Goal: Complete application form: Complete application form

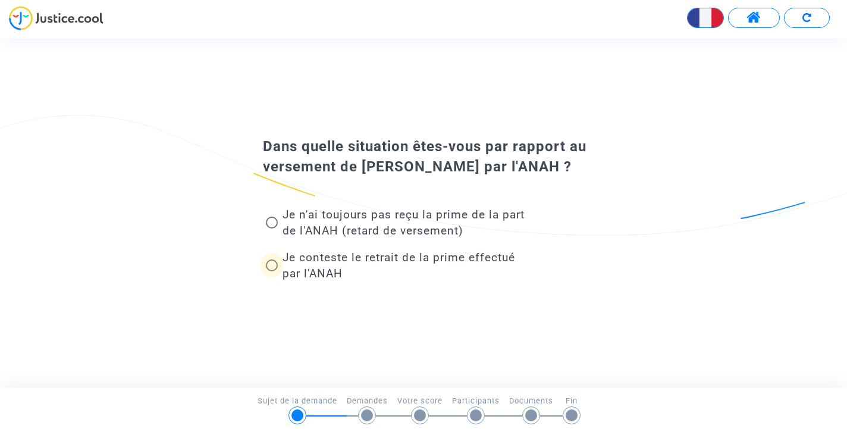
click at [275, 265] on span at bounding box center [272, 265] width 12 height 12
click at [272, 271] on input "Je conteste le retrait de la prime effectué par l'ANAH" at bounding box center [271, 271] width 1 height 1
radio input "true"
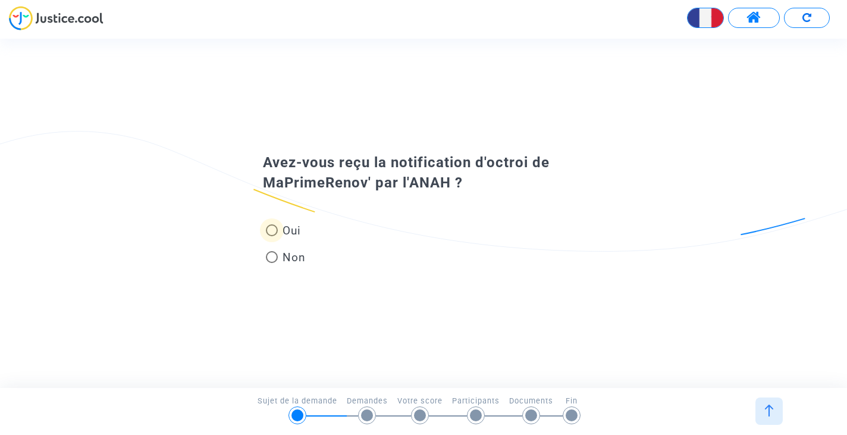
click at [271, 229] on span at bounding box center [272, 230] width 12 height 12
click at [271, 236] on input "Oui" at bounding box center [271, 236] width 1 height 1
radio input "true"
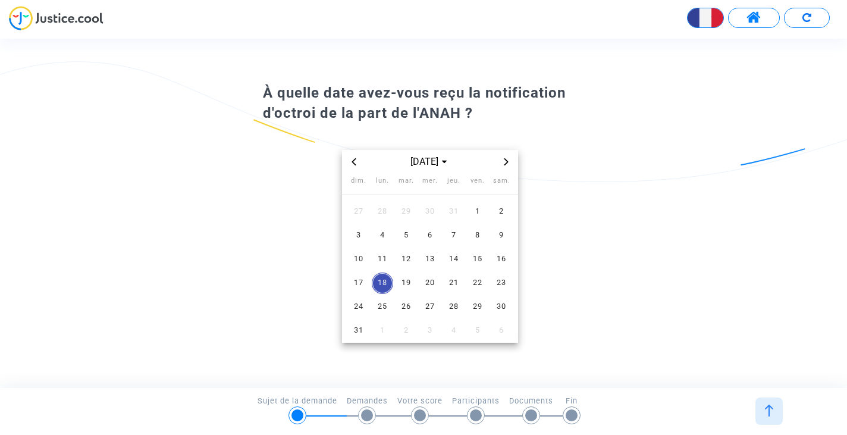
click at [354, 162] on icon "Previous month" at bounding box center [353, 161] width 7 height 7
click at [477, 207] on span "4" at bounding box center [477, 211] width 21 height 21
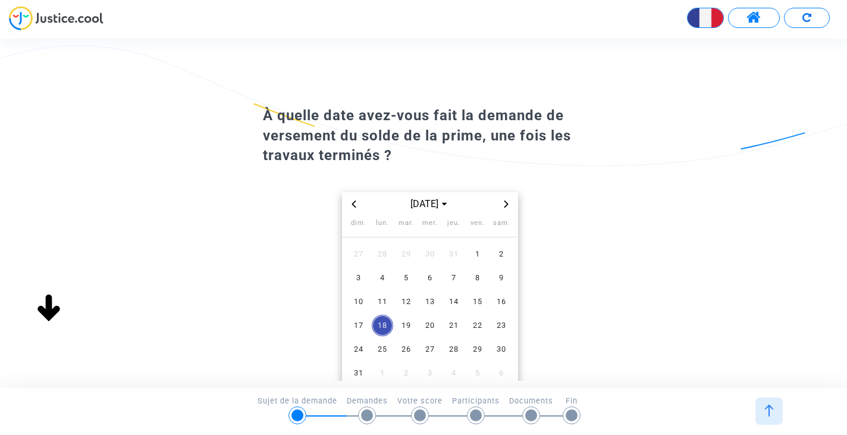
click at [354, 205] on icon "Previous month" at bounding box center [354, 203] width 4 height 7
click at [451, 304] on span "19" at bounding box center [453, 301] width 21 height 21
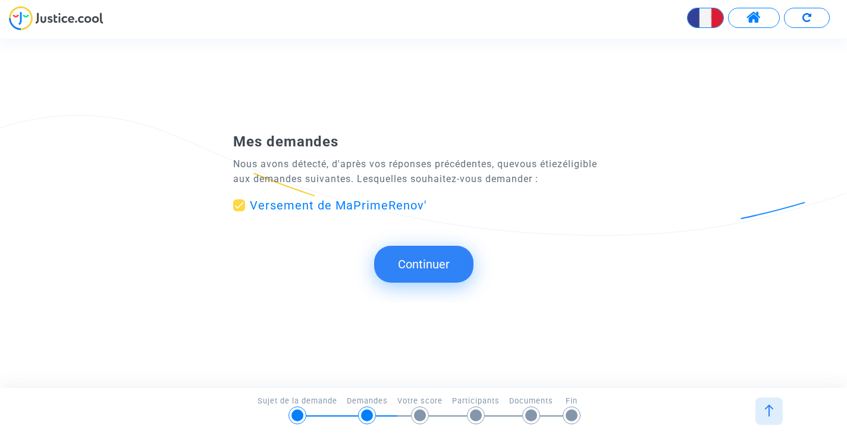
click at [426, 263] on button "Continuer" at bounding box center [423, 264] width 99 height 37
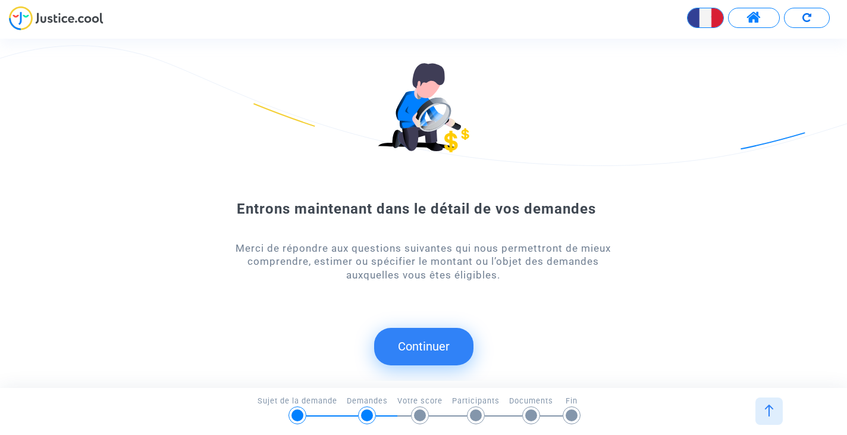
click at [423, 344] on button "Continuer" at bounding box center [423, 346] width 99 height 37
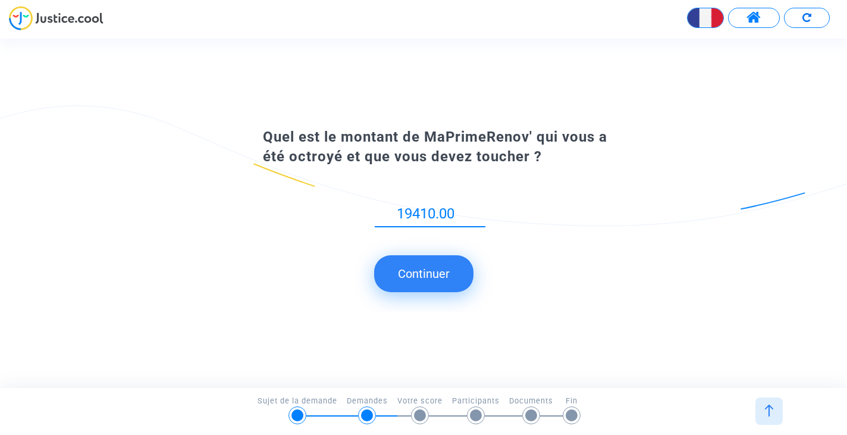
type input "19410.00"
click at [419, 272] on button "Continuer" at bounding box center [423, 273] width 99 height 37
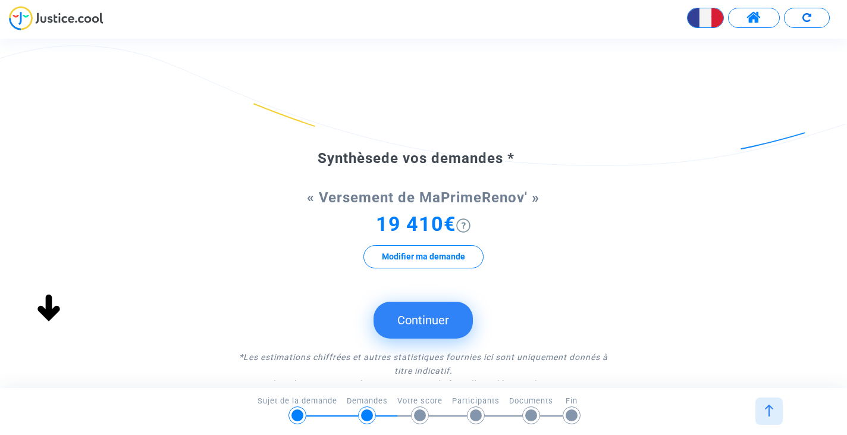
click at [427, 316] on button "Continuer" at bounding box center [422, 319] width 99 height 37
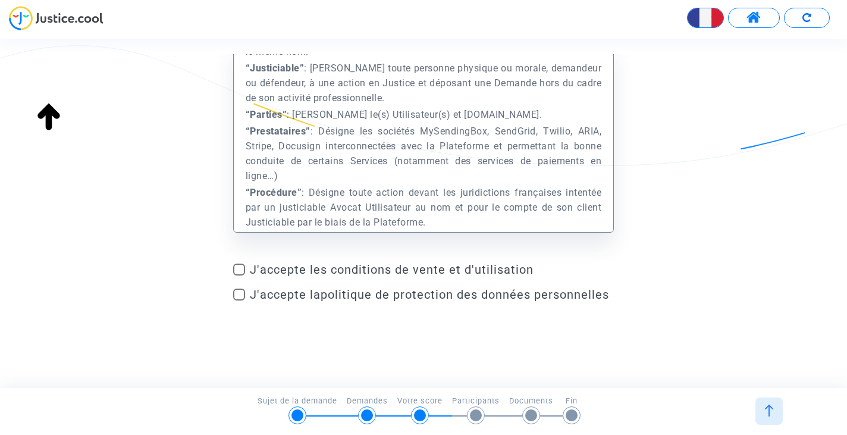
scroll to position [832, 0]
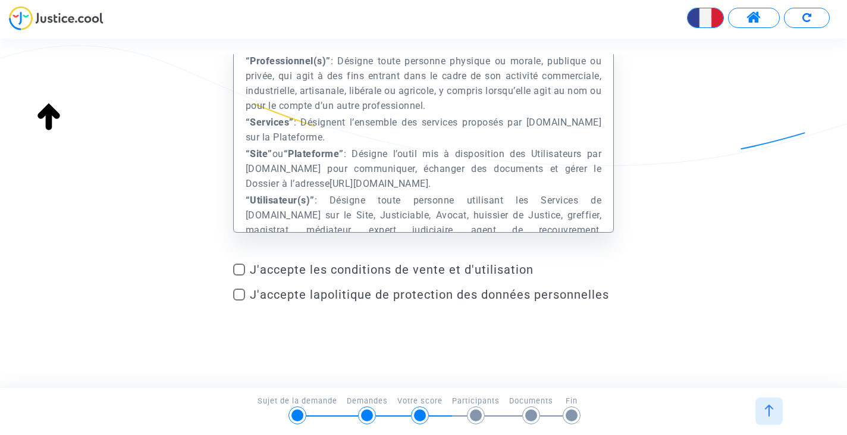
click at [242, 266] on span at bounding box center [239, 269] width 12 height 12
click at [239, 275] on input "J'accepte les conditions de vente et d'utilisation" at bounding box center [238, 275] width 1 height 1
checkbox input "true"
click at [238, 292] on span at bounding box center [239, 294] width 12 height 12
click at [238, 300] on input "J'accepte la politique de protection des données personnelles" at bounding box center [238, 300] width 1 height 1
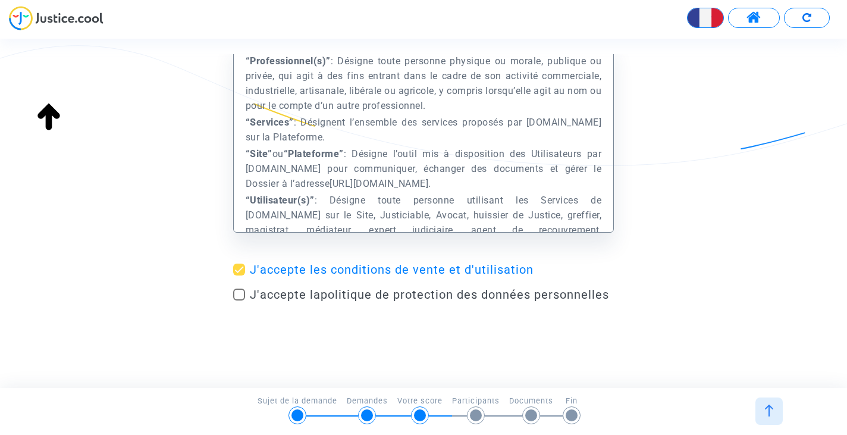
checkbox input "true"
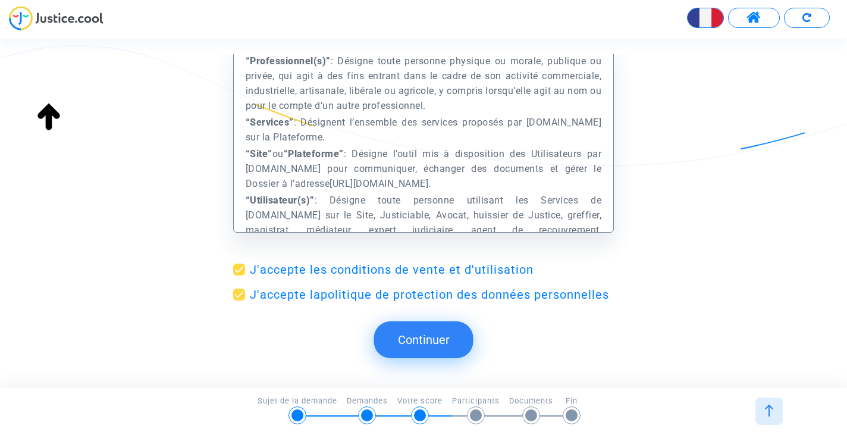
click at [443, 336] on button "Continuer" at bounding box center [423, 339] width 99 height 37
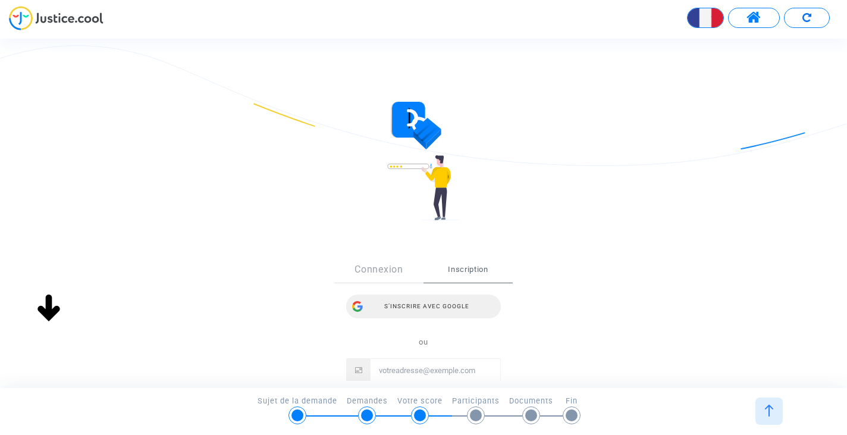
click at [427, 306] on div "S’inscrire avec Google" at bounding box center [423, 306] width 155 height 24
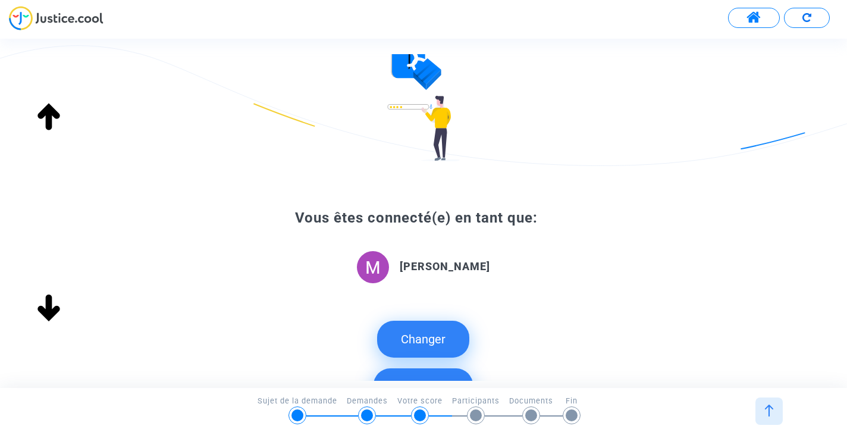
scroll to position [166, 0]
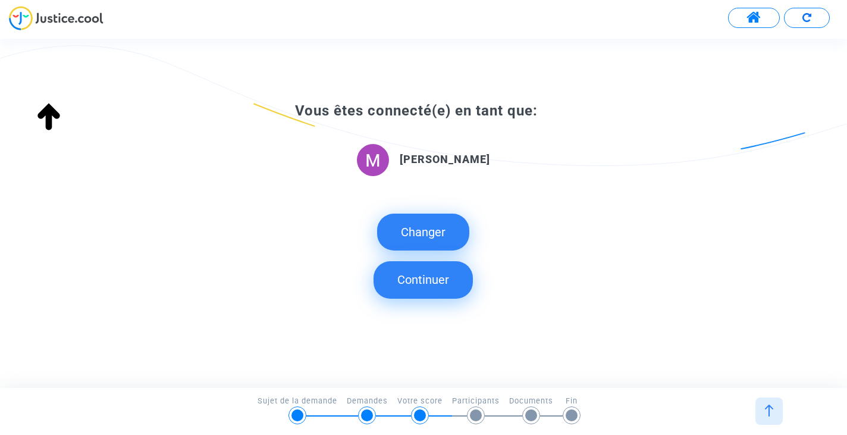
click at [427, 279] on button "Continuer" at bounding box center [422, 279] width 99 height 37
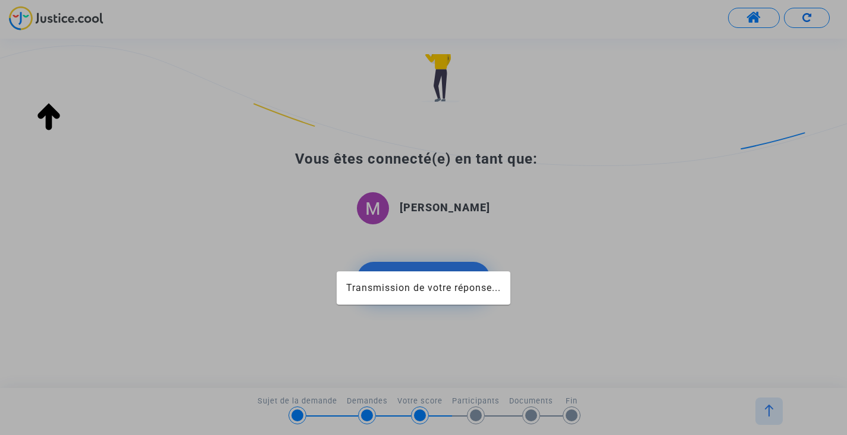
scroll to position [118, 0]
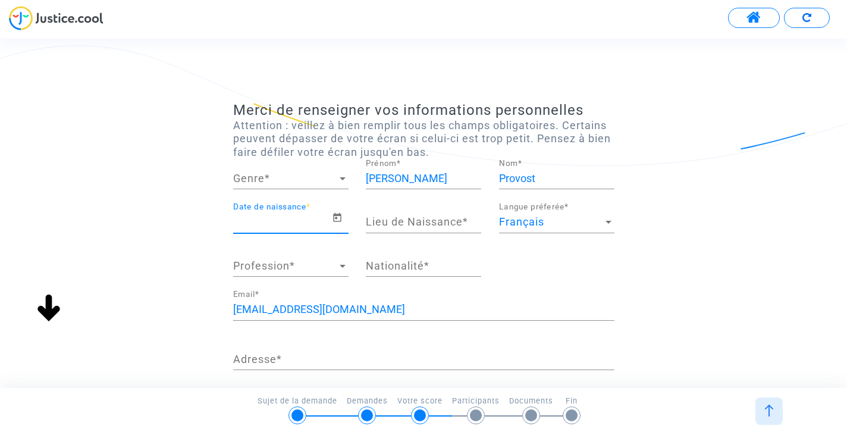
click at [249, 220] on input "Date de naissance *" at bounding box center [282, 222] width 99 height 12
click at [337, 219] on icon "Open calendar" at bounding box center [337, 217] width 8 height 9
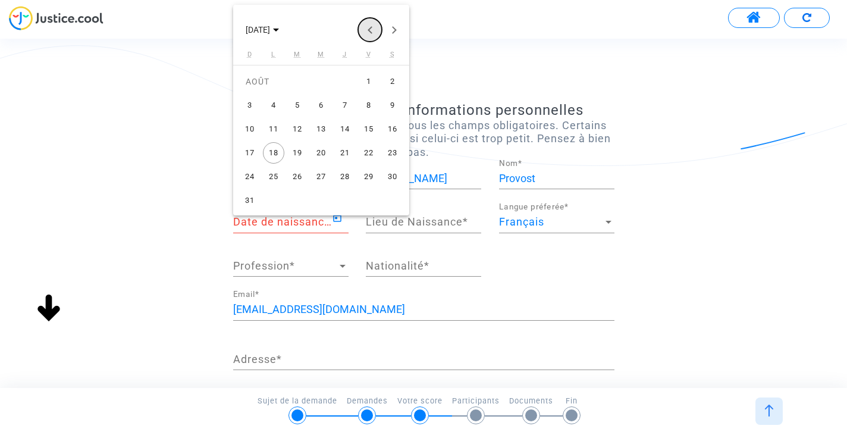
click at [370, 29] on button "Previous month" at bounding box center [370, 30] width 24 height 24
click at [299, 176] on div "22" at bounding box center [297, 176] width 21 height 21
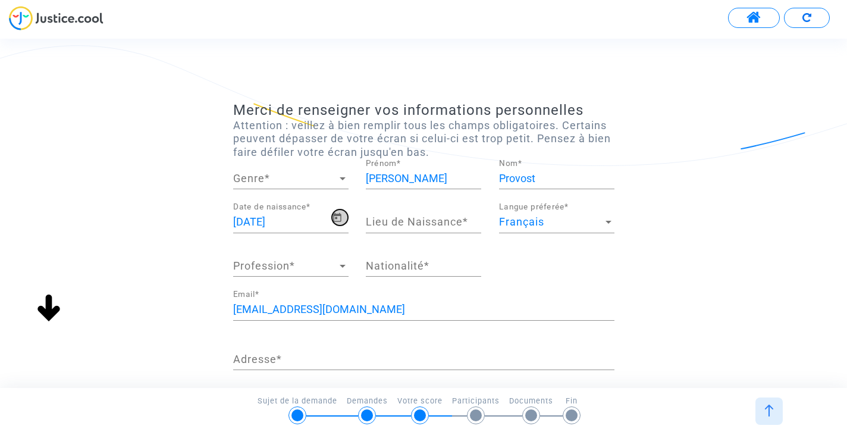
click at [335, 218] on icon "Open calendar" at bounding box center [337, 217] width 11 height 14
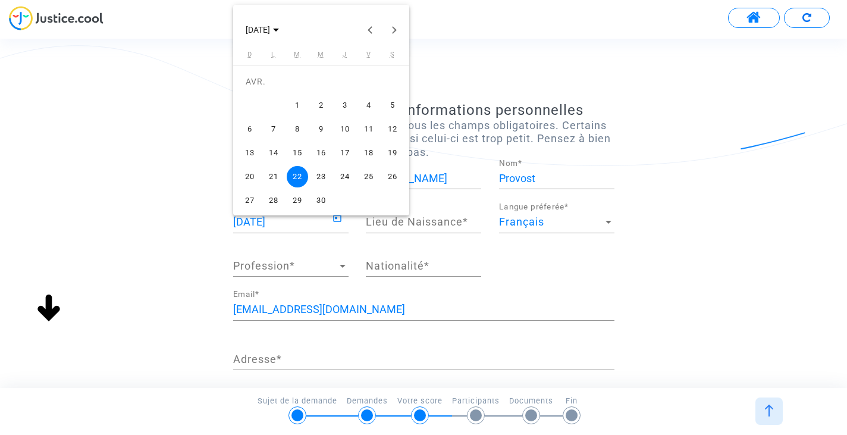
click at [304, 225] on div at bounding box center [423, 217] width 847 height 435
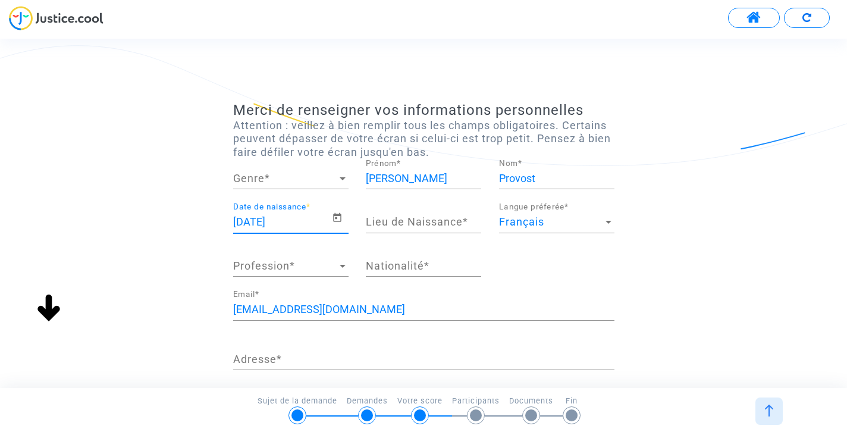
click at [270, 219] on input "22/04/2025" at bounding box center [282, 222] width 99 height 12
click at [265, 221] on input "22/04/2025" at bounding box center [282, 222] width 99 height 12
click at [269, 222] on input "22/04/2025" at bounding box center [282, 222] width 99 height 12
click at [336, 219] on icon "Open calendar" at bounding box center [337, 217] width 8 height 9
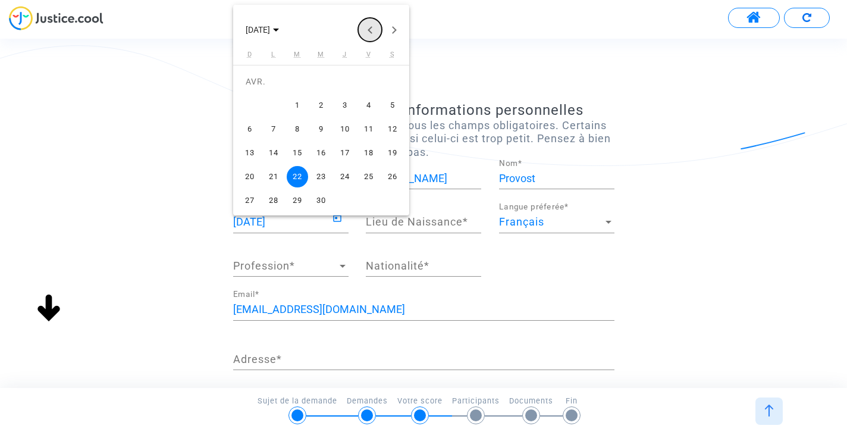
click at [369, 29] on button "Previous month" at bounding box center [370, 30] width 24 height 24
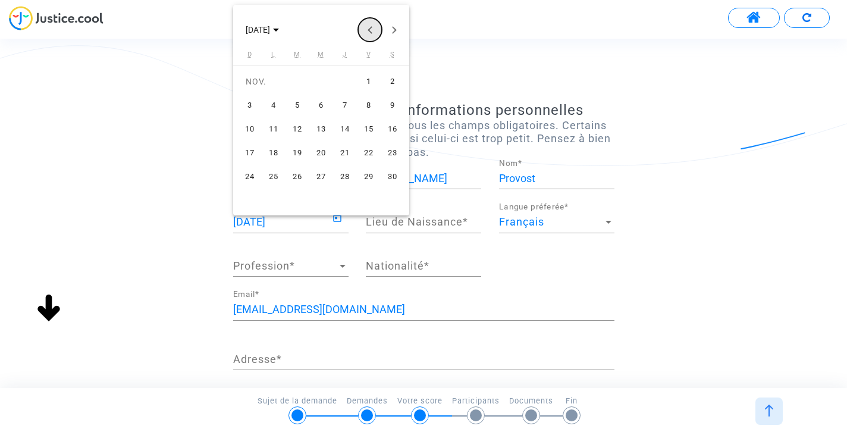
click at [369, 29] on button "Previous month" at bounding box center [370, 30] width 24 height 24
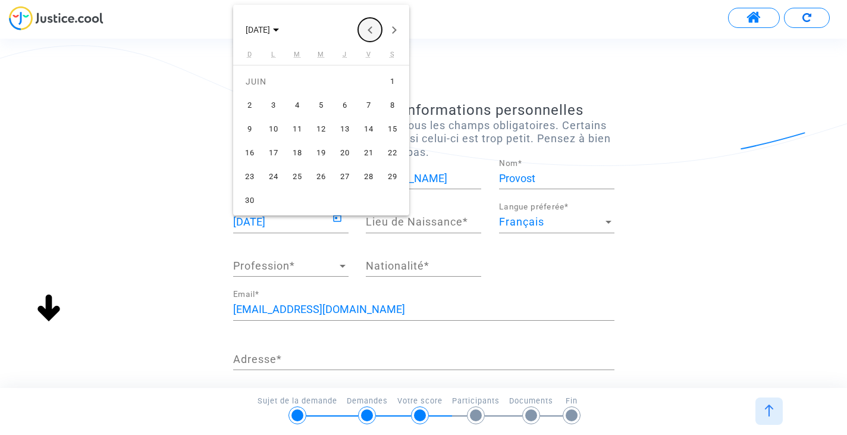
click at [369, 29] on button "Previous month" at bounding box center [370, 30] width 24 height 24
click at [279, 30] on polygon "Choose month and year" at bounding box center [276, 30] width 6 height 3
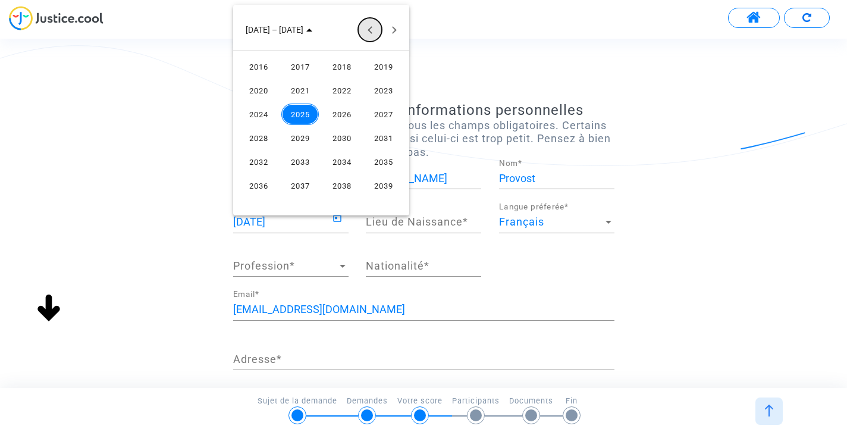
click at [370, 28] on button "Previous 24 years" at bounding box center [370, 30] width 24 height 24
click at [383, 111] on div "1955" at bounding box center [382, 113] width 37 height 21
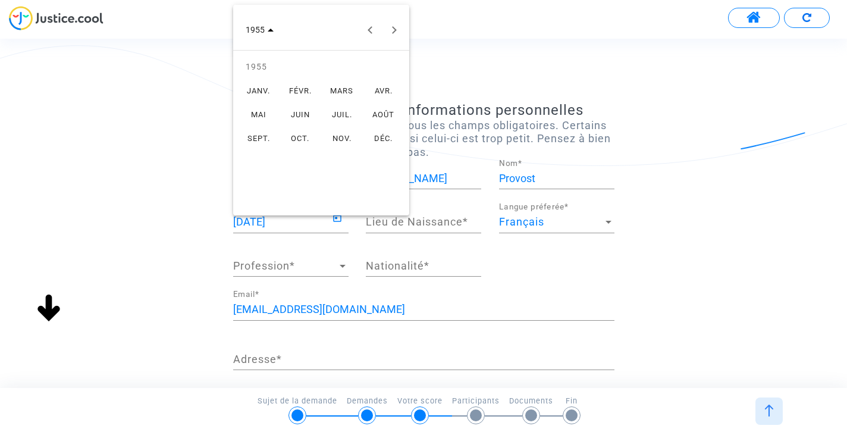
click at [376, 91] on div "AVR." at bounding box center [382, 90] width 37 height 21
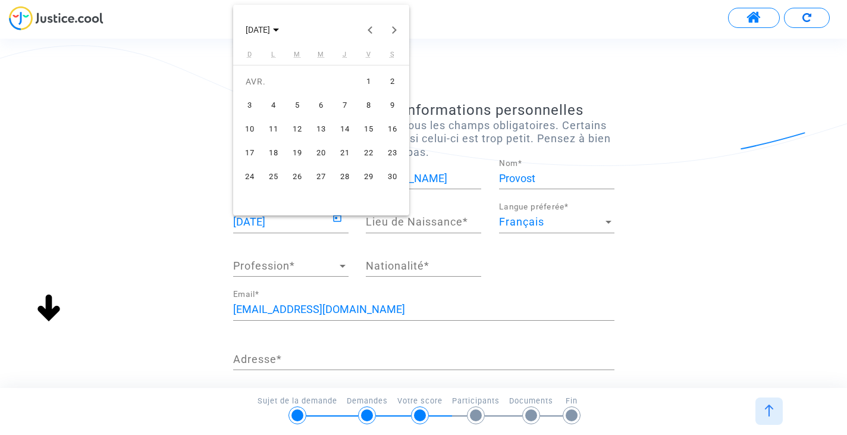
click at [368, 151] on div "22" at bounding box center [368, 152] width 21 height 21
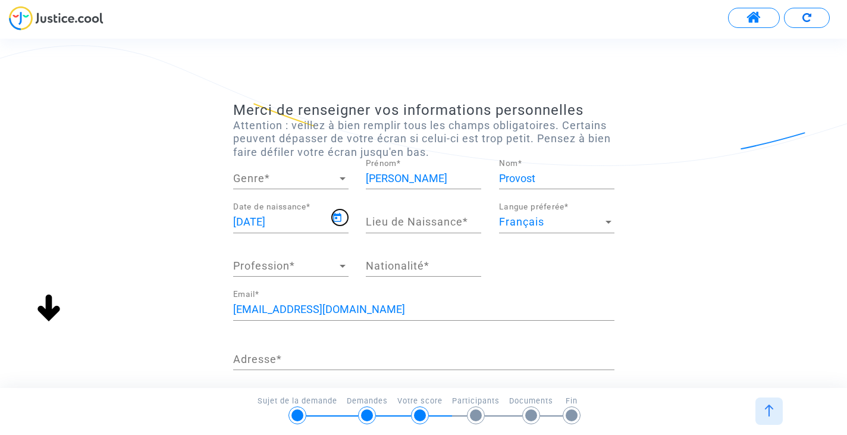
type input "22/04/1955"
click at [367, 221] on input "Lieu de Naissance *" at bounding box center [423, 222] width 115 height 12
type input "Le Val Saint-Pére"
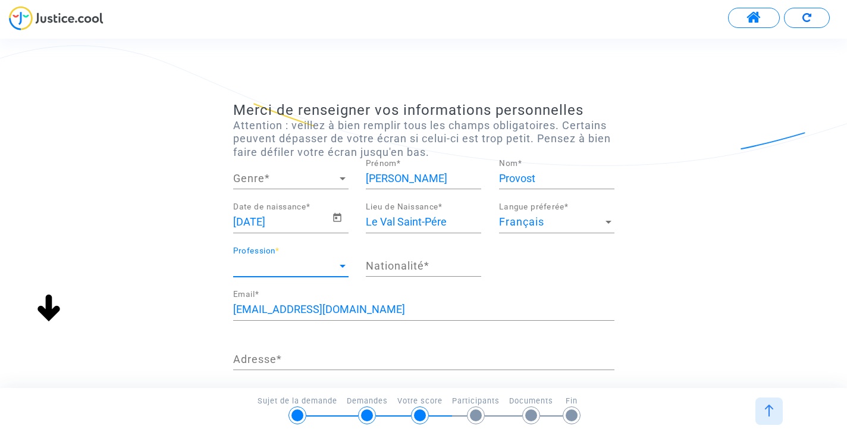
click at [344, 266] on div at bounding box center [342, 266] width 6 height 3
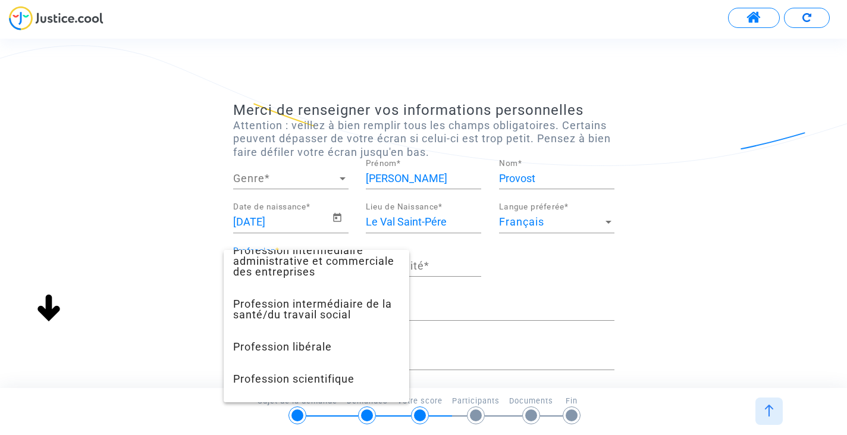
scroll to position [1121, 0]
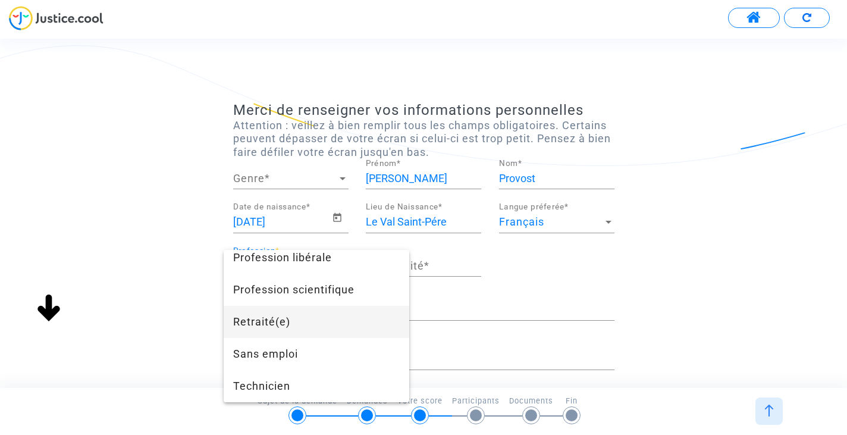
click at [281, 319] on span "Retraité(e)" at bounding box center [316, 322] width 166 height 32
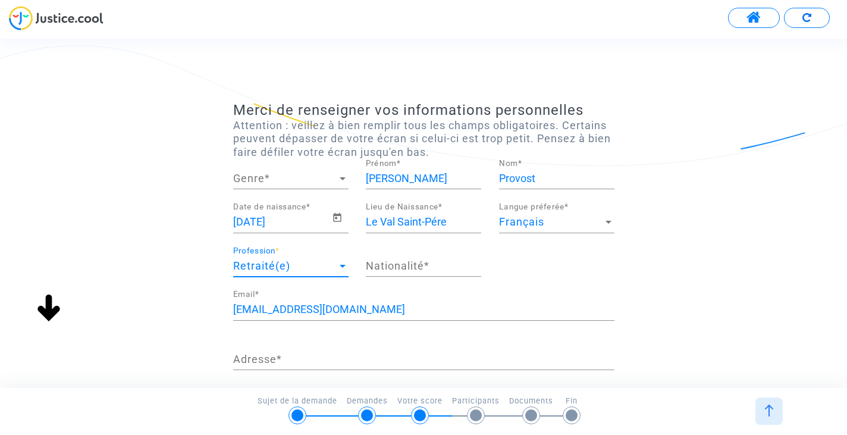
scroll to position [931, 0]
click at [387, 269] on input "Nationalité *" at bounding box center [423, 266] width 115 height 12
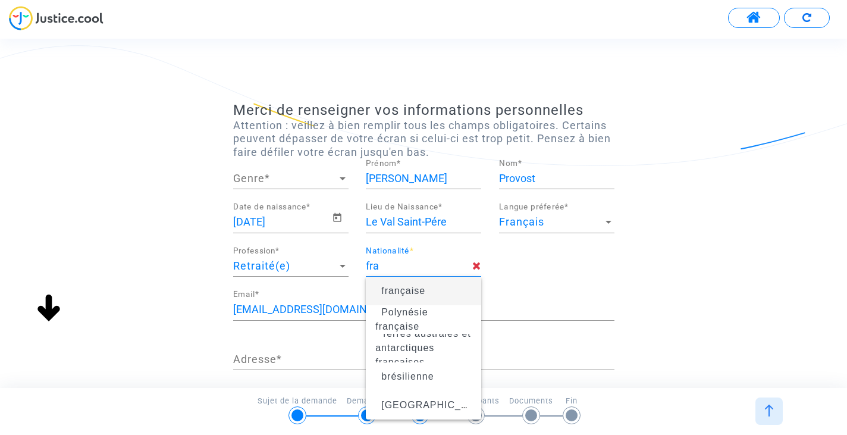
click at [400, 292] on span "française" at bounding box center [403, 290] width 44 height 10
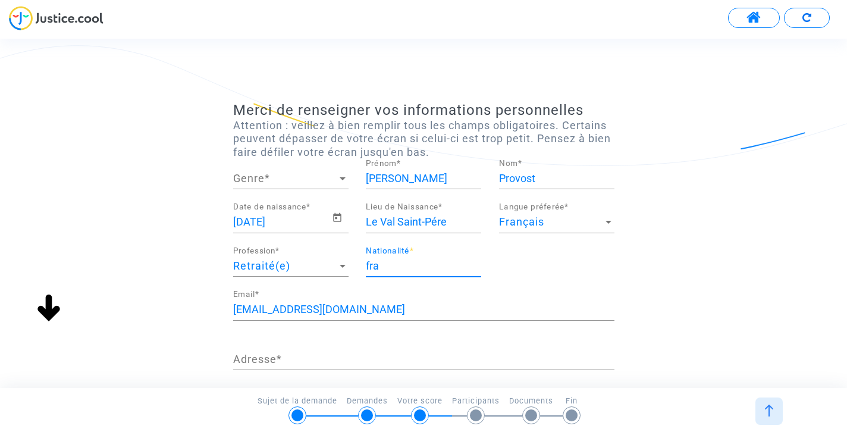
type input "française"
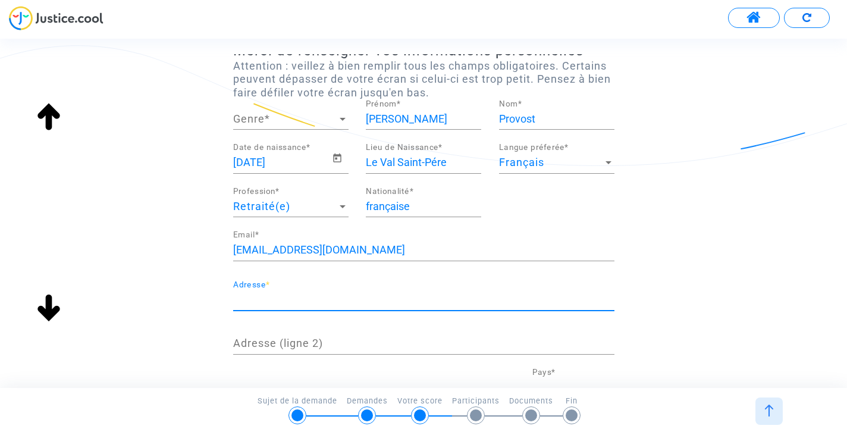
click at [295, 303] on input "Adresse *" at bounding box center [423, 300] width 381 height 12
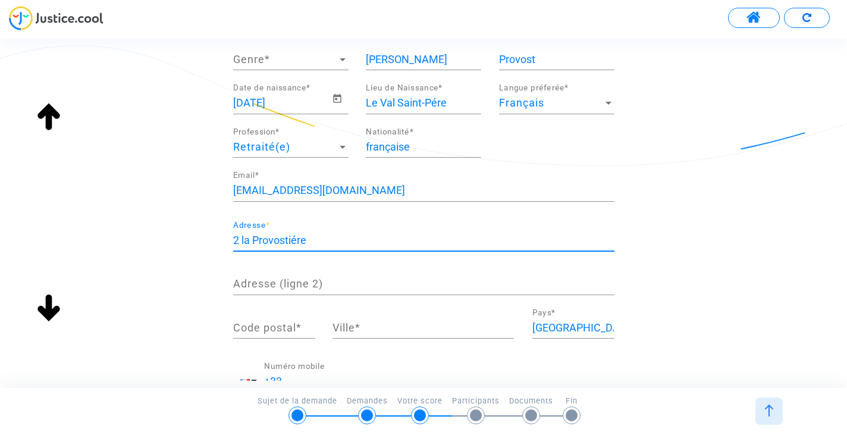
scroll to position [178, 0]
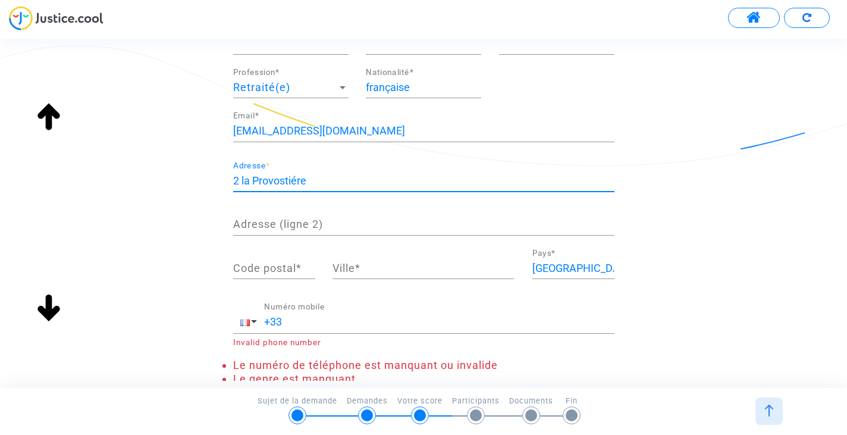
type input "2 la Provostiére"
click at [244, 268] on input "Code postal *" at bounding box center [274, 268] width 82 height 12
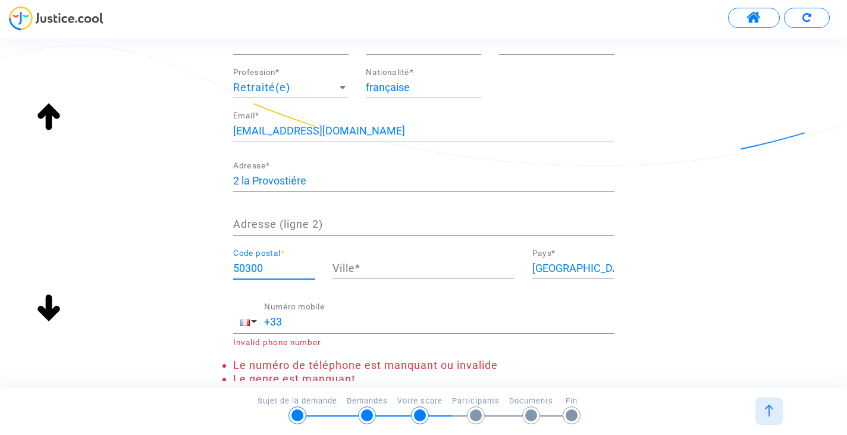
type input "50300"
click at [358, 270] on input "Ville *" at bounding box center [422, 268] width 181 height 12
type input "Le Val Saint-Pére"
click at [282, 319] on input "+33" at bounding box center [439, 322] width 350 height 12
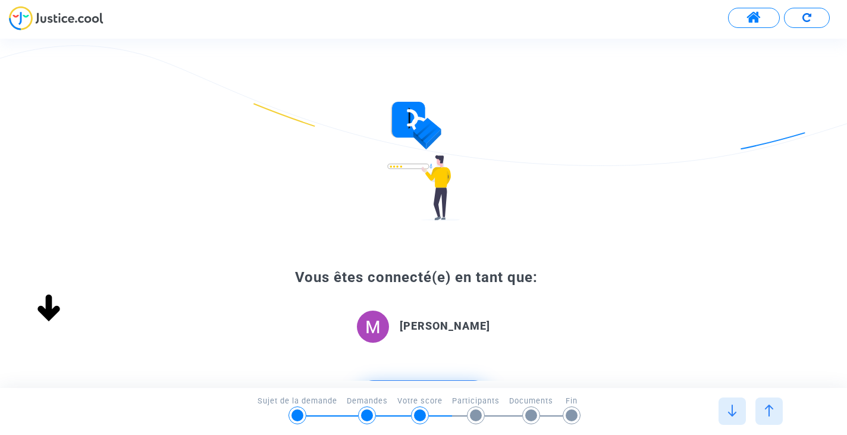
scroll to position [59, 0]
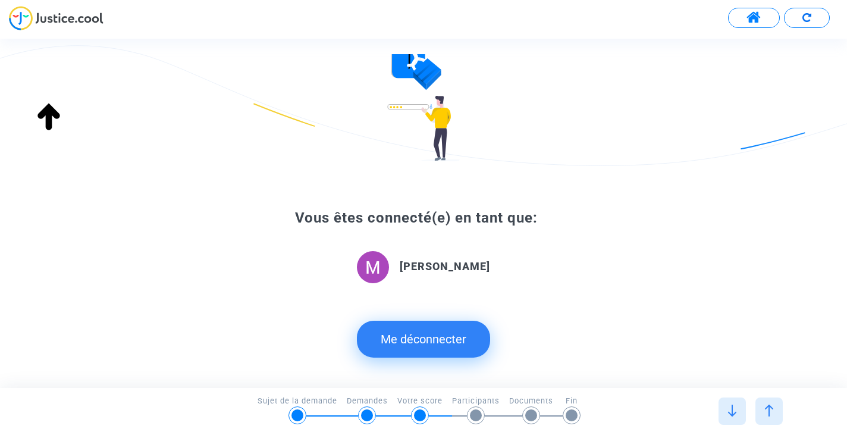
type input "+330769541036"
click at [474, 417] on div at bounding box center [476, 415] width 12 height 12
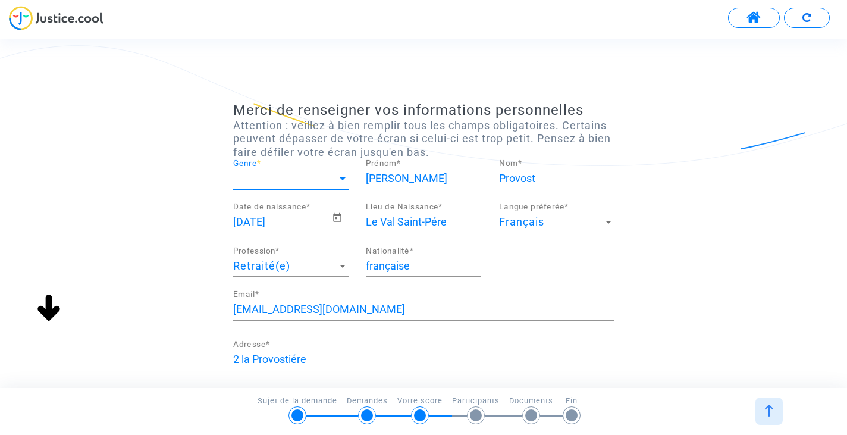
click at [344, 179] on div at bounding box center [342, 178] width 6 height 3
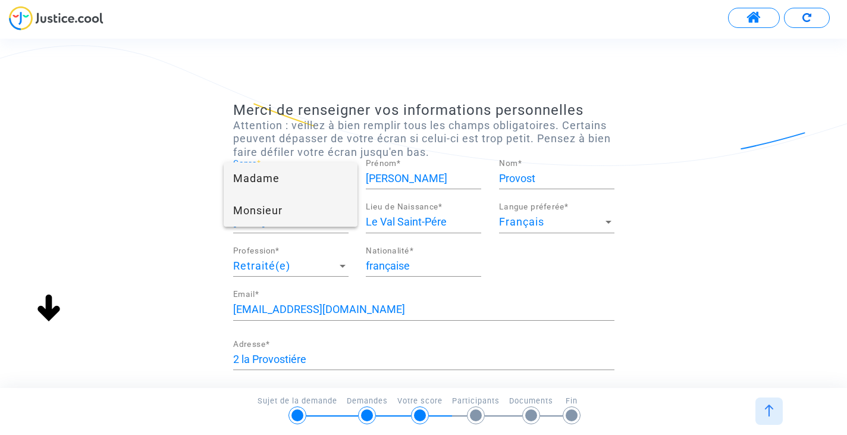
click at [268, 210] on span "Monsieur" at bounding box center [290, 210] width 115 height 32
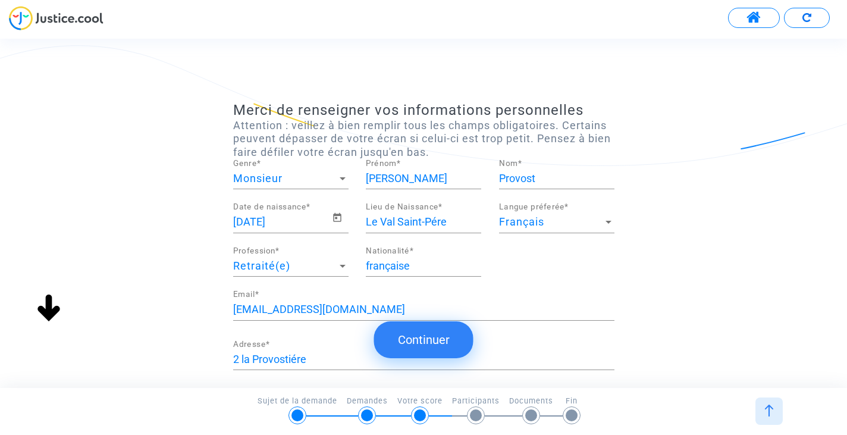
click at [426, 337] on button "Continuer" at bounding box center [423, 339] width 99 height 37
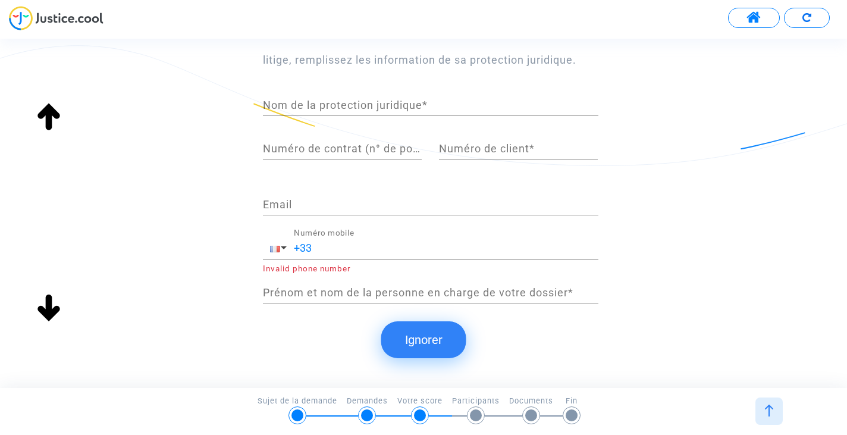
scroll to position [87, 0]
